Goal: Find specific page/section: Find specific page/section

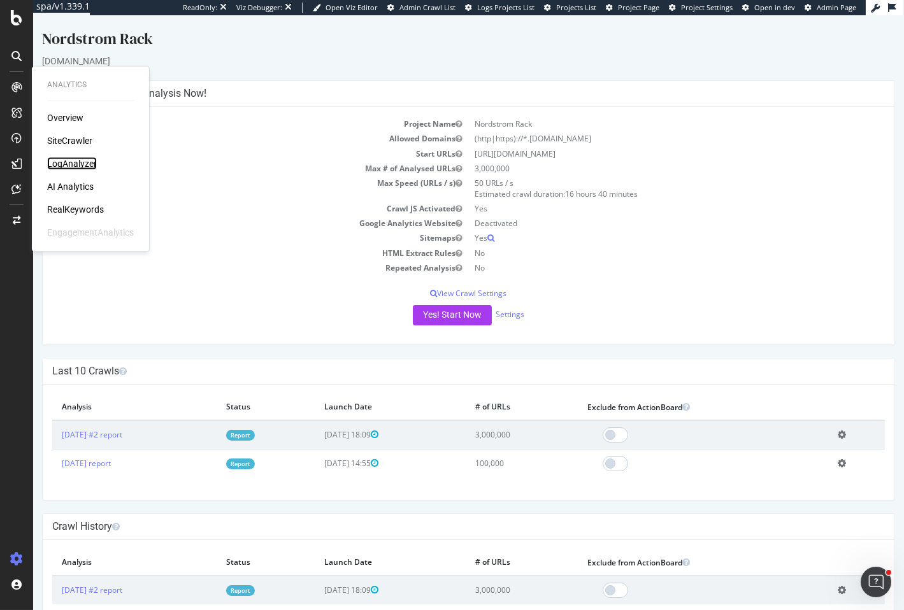
click at [59, 162] on div "LogAnalyzer" at bounding box center [72, 163] width 50 height 13
